Goal: Task Accomplishment & Management: Manage account settings

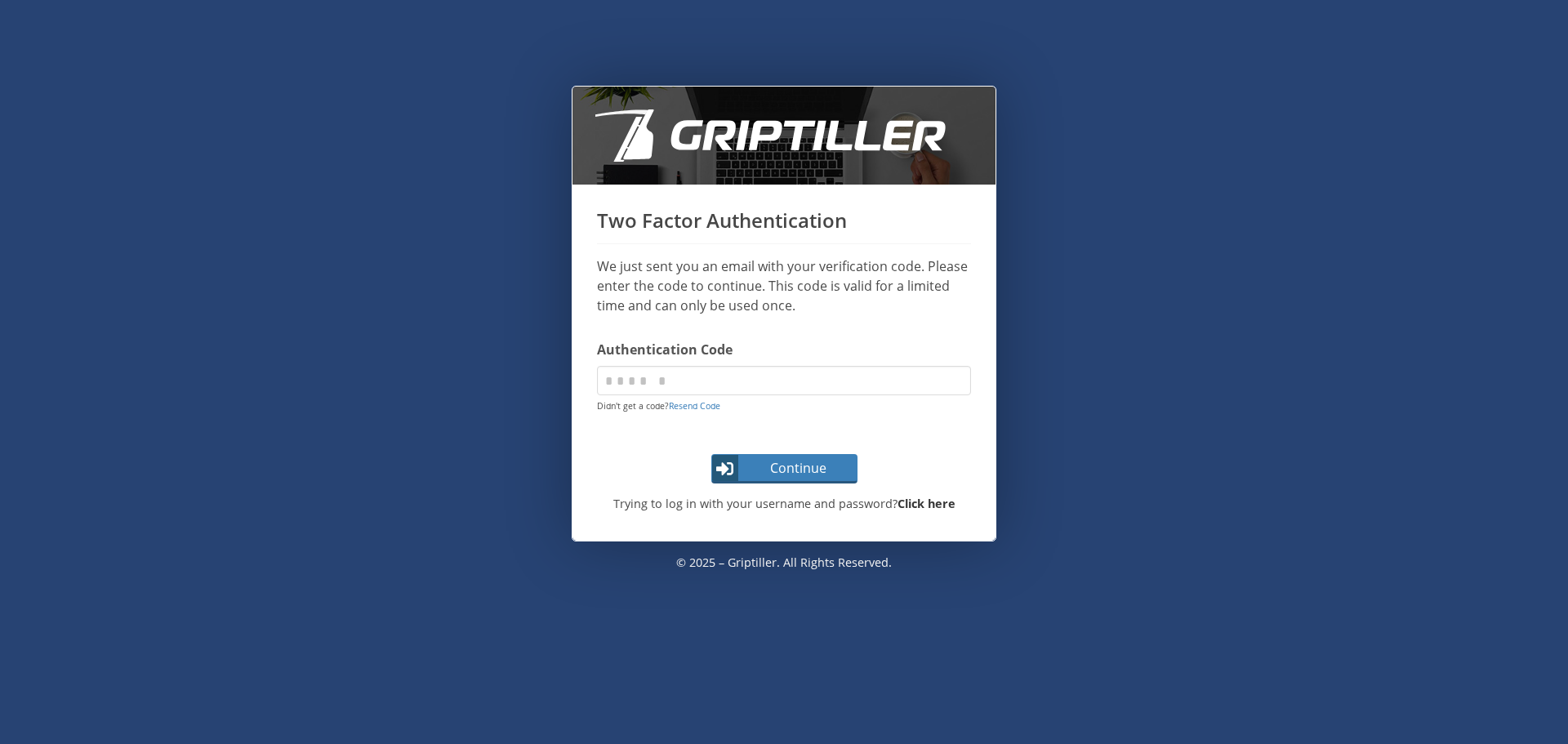
click at [922, 500] on strong "Click here" at bounding box center [927, 503] width 58 height 15
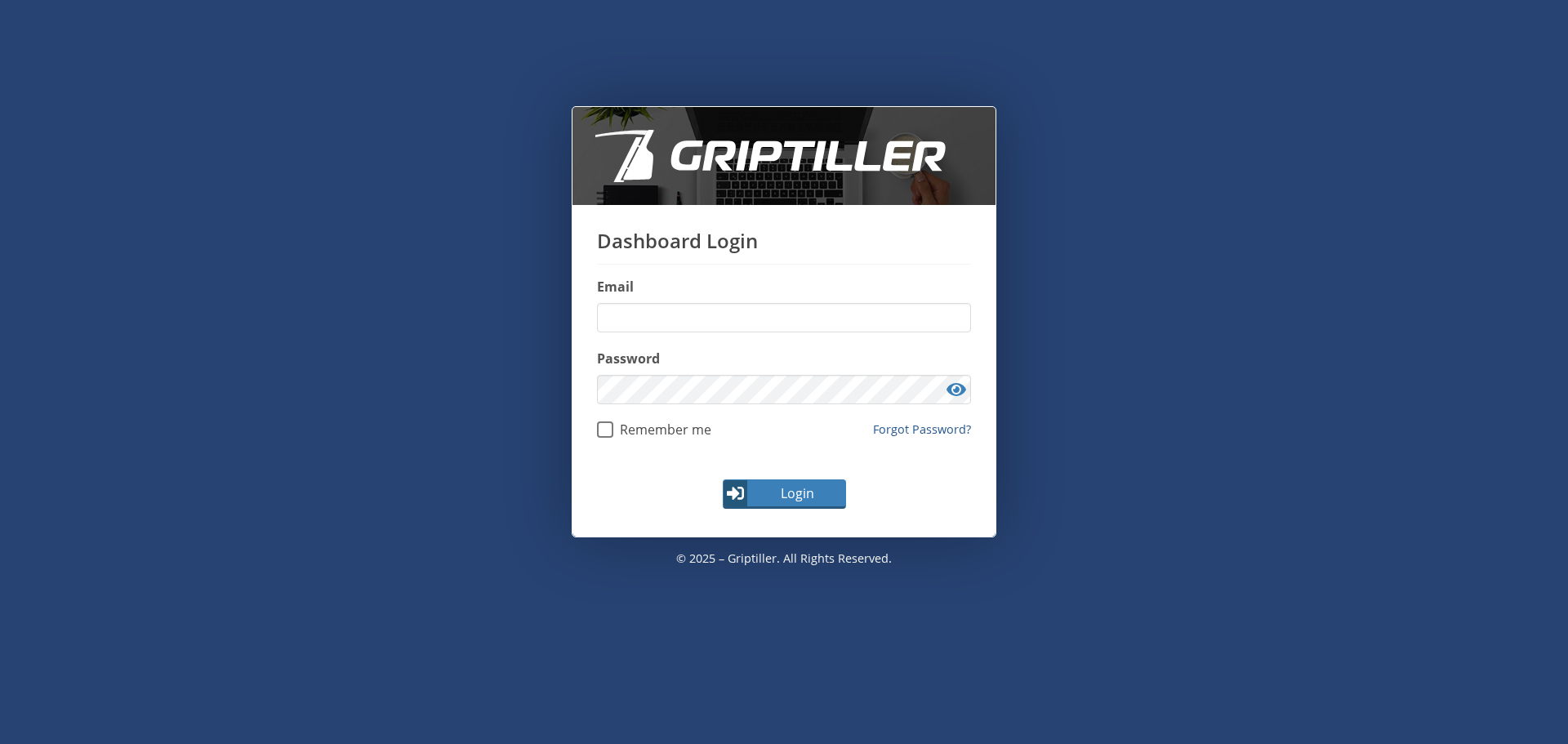
click at [896, 431] on link "Forgot Password?" at bounding box center [922, 429] width 98 height 18
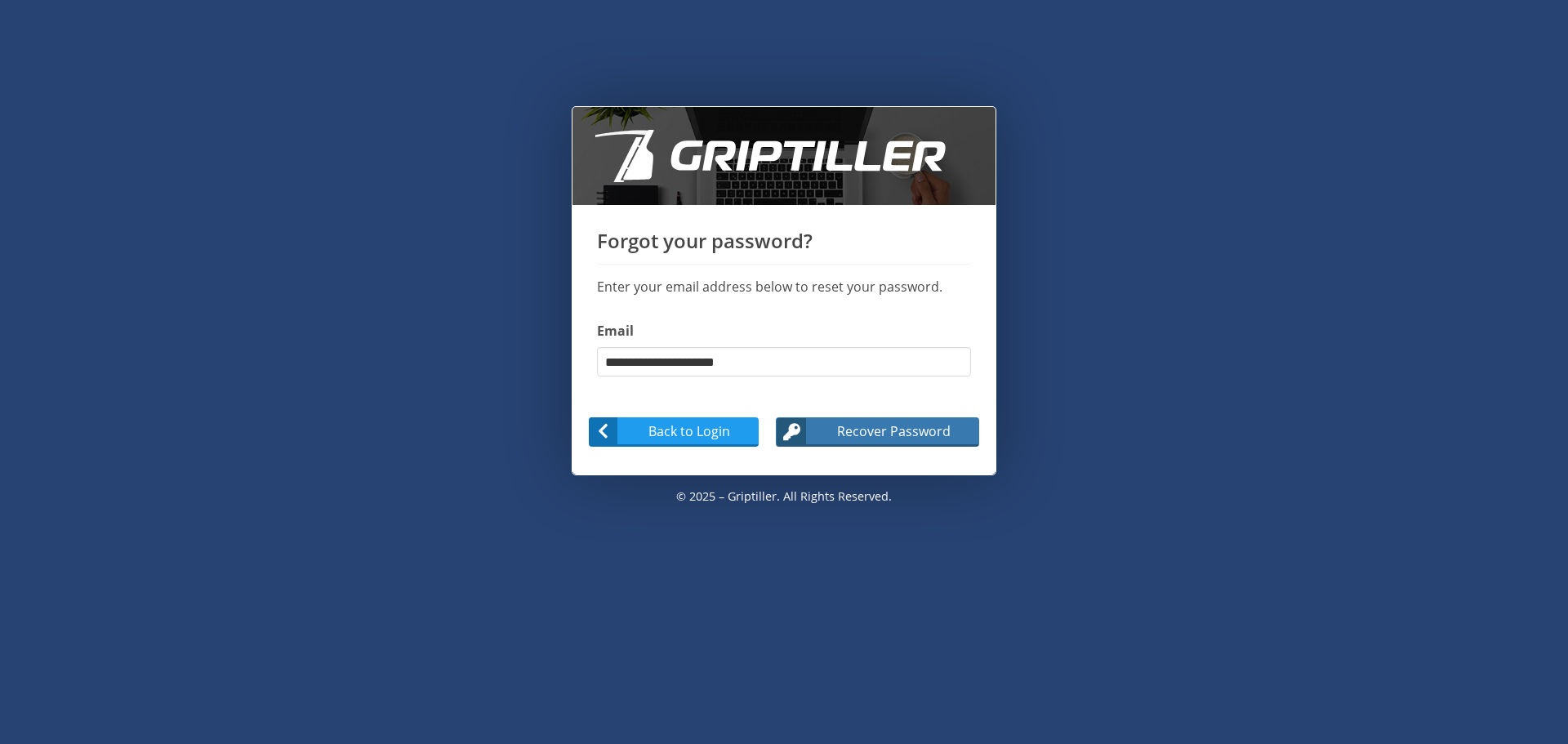
type input "**********"
click at [902, 437] on span "Recover Password" at bounding box center [894, 431] width 170 height 19
